Goal: Task Accomplishment & Management: Use online tool/utility

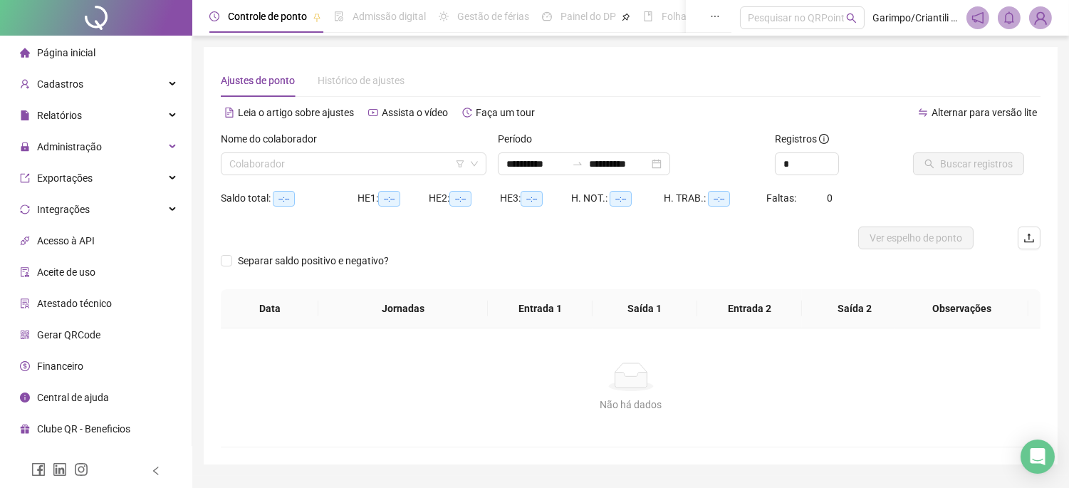
type input "**********"
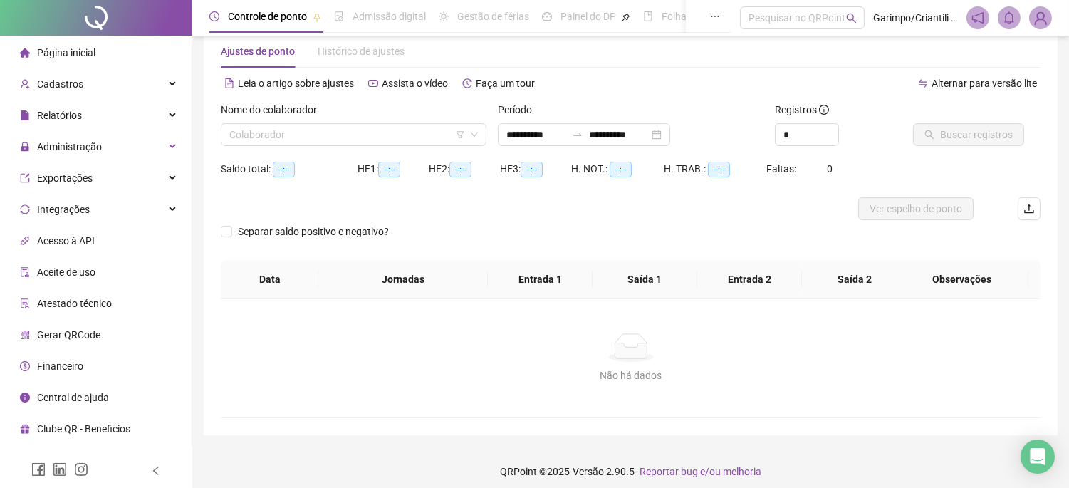
scroll to position [37, 0]
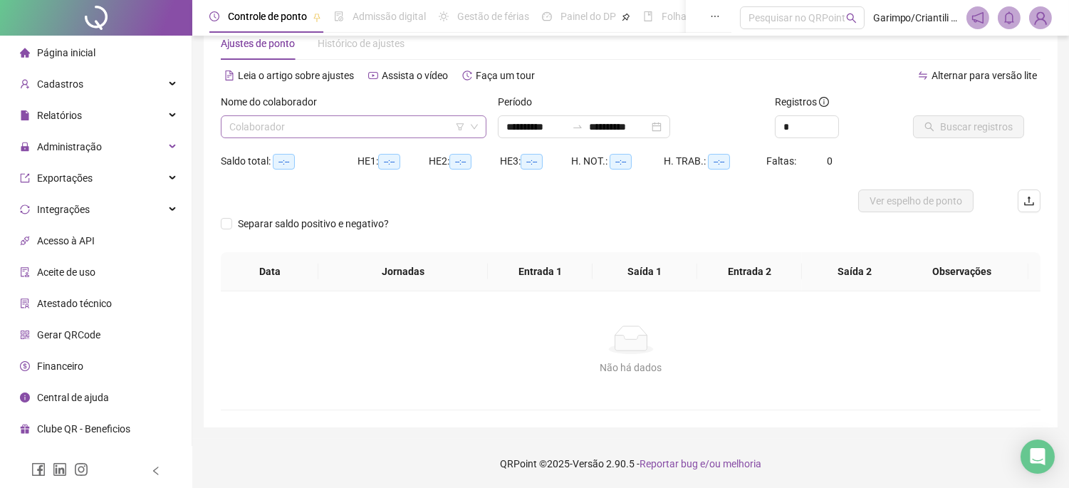
click at [387, 125] on input "search" at bounding box center [347, 126] width 236 height 21
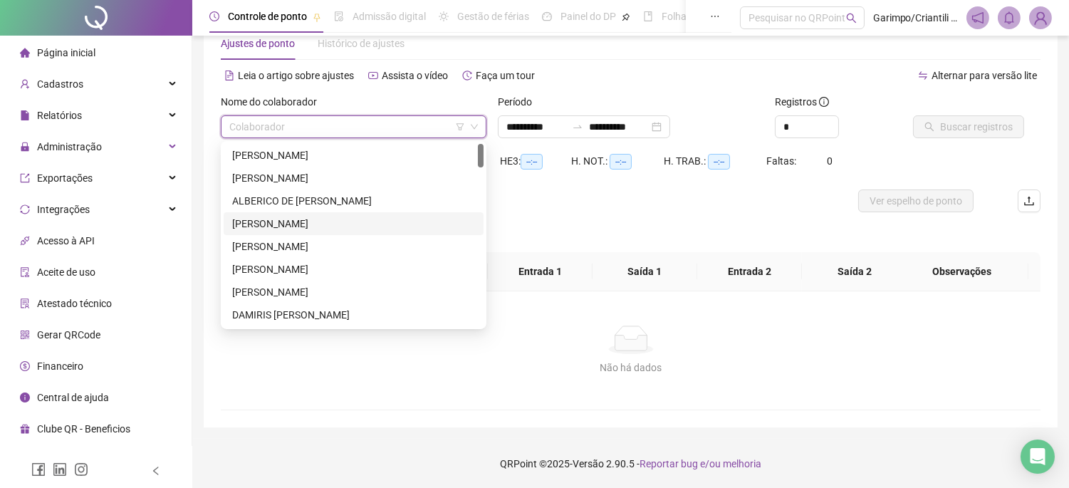
click at [540, 249] on div "Separar saldo positivo e negativo?" at bounding box center [630, 232] width 819 height 40
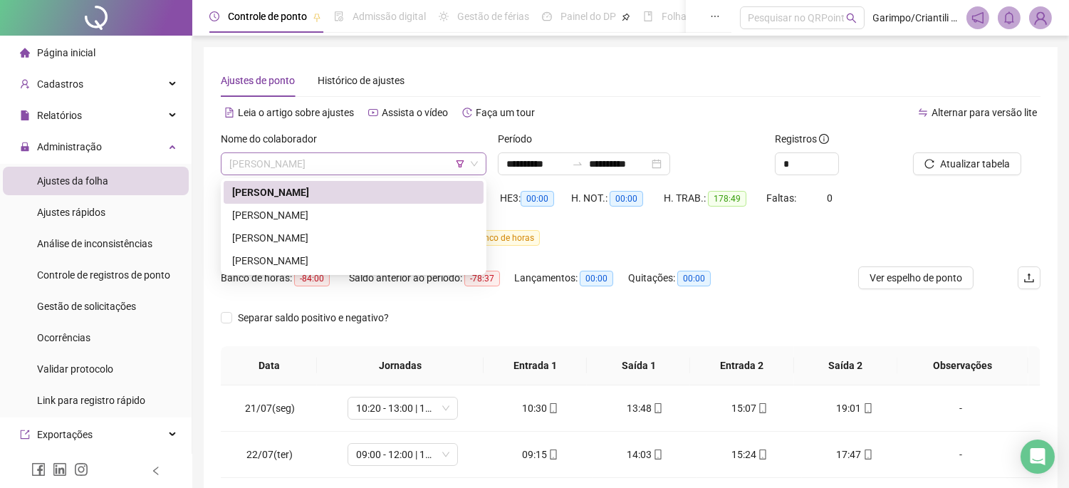
click at [417, 161] on span "[PERSON_NAME]" at bounding box center [353, 163] width 248 height 21
click at [464, 164] on span "[PERSON_NAME]" at bounding box center [353, 163] width 248 height 21
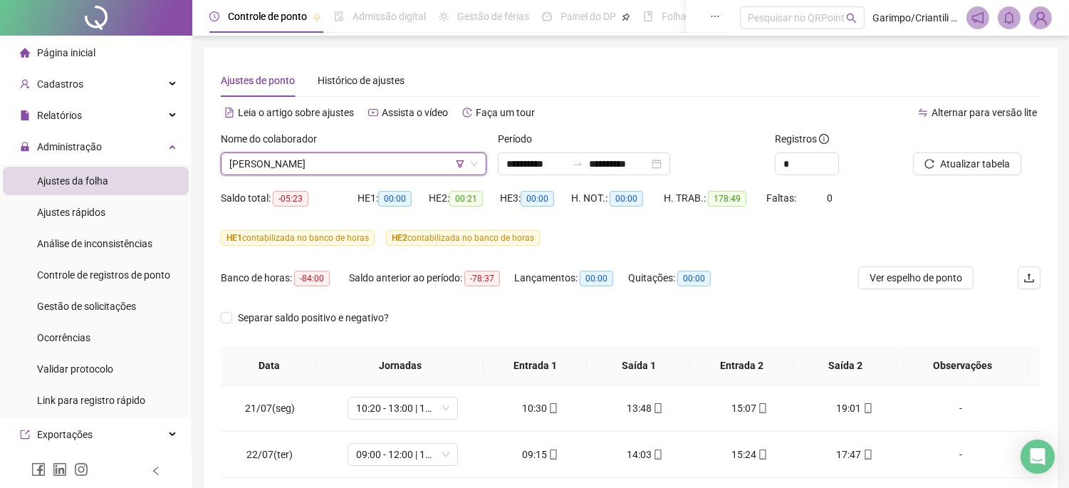
click at [459, 165] on icon "filter" at bounding box center [460, 163] width 8 height 7
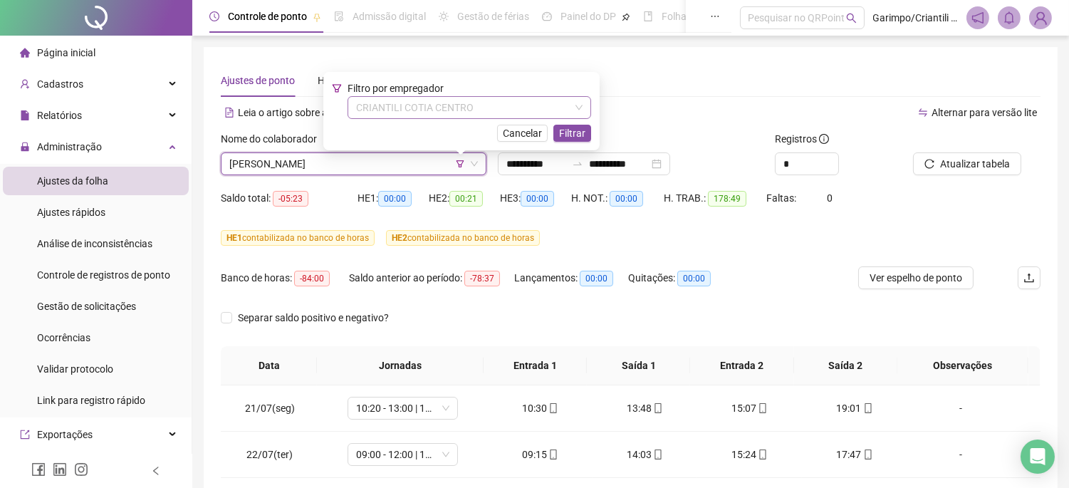
click at [451, 104] on span "CRIANTILI COTIA CENTRO" at bounding box center [469, 107] width 226 height 21
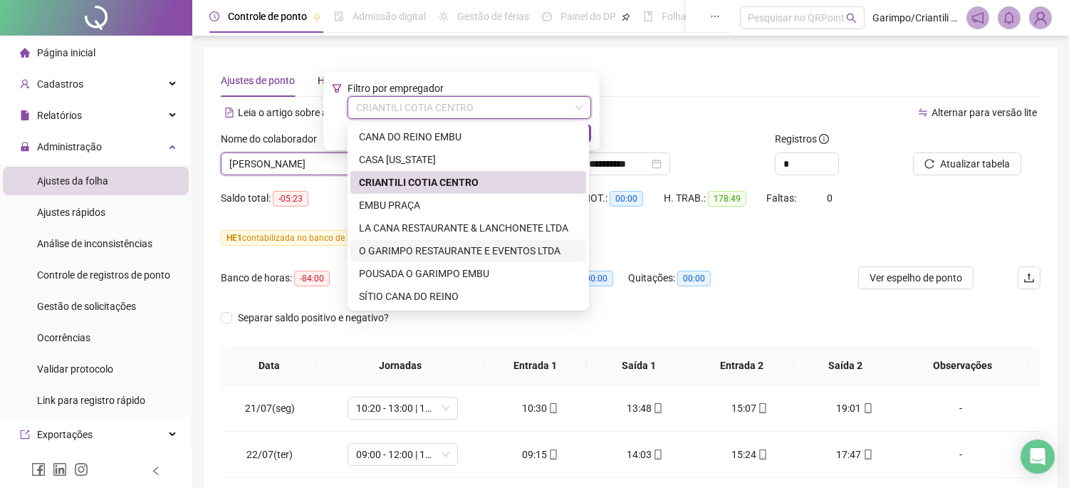
click at [407, 244] on div "O GARIMPO RESTAURANTE E EVENTOS LTDA" at bounding box center [468, 251] width 219 height 16
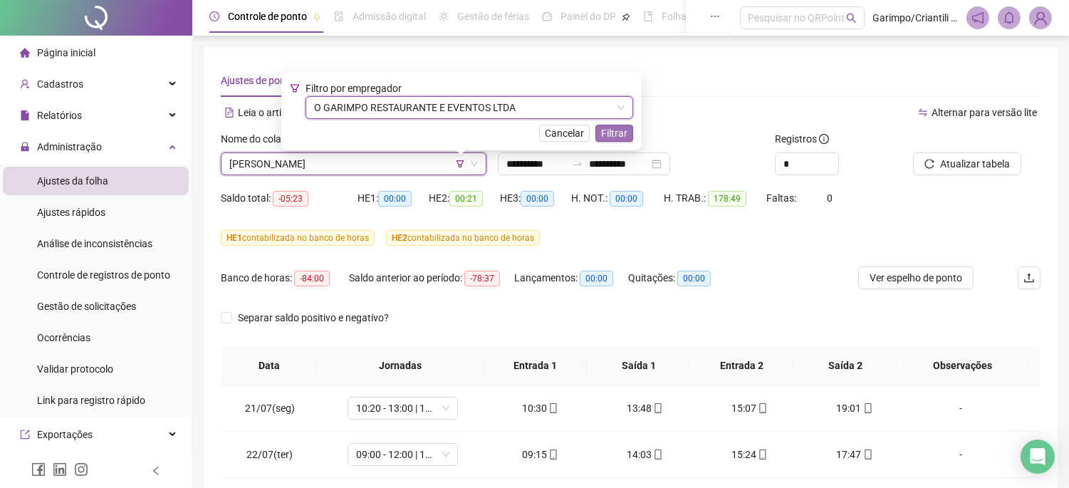
click at [614, 138] on span "Filtrar" at bounding box center [614, 133] width 26 height 16
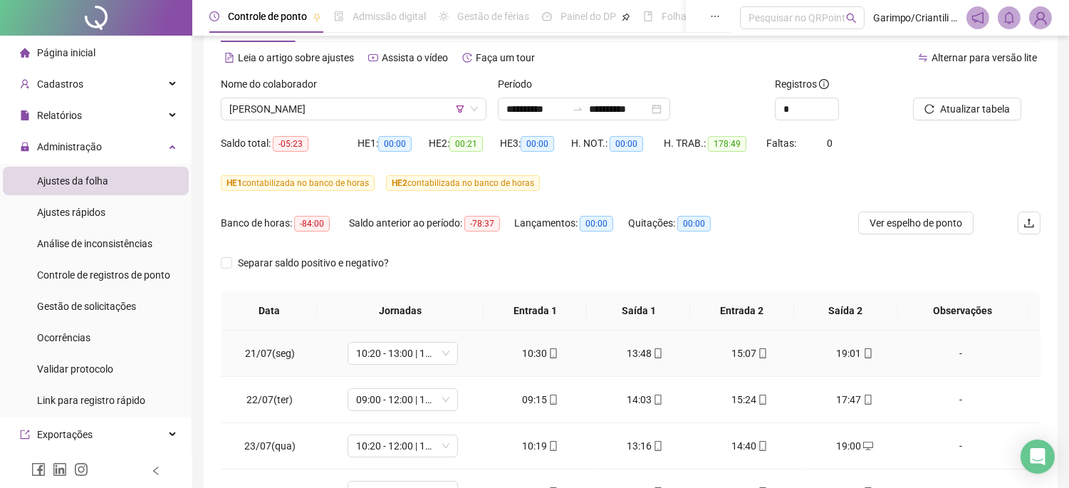
scroll to position [237, 0]
